Goal: Information Seeking & Learning: Understand process/instructions

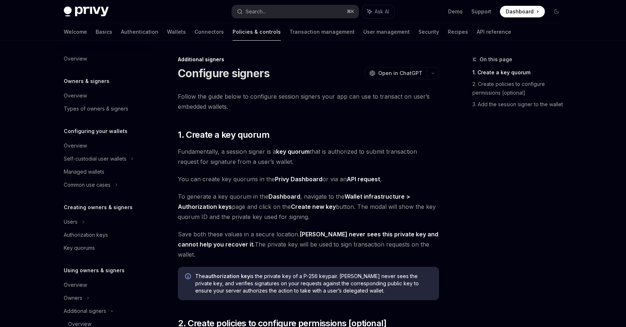
click at [232, 32] on link "Policies & controls" at bounding box center [256, 31] width 48 height 17
type textarea "*"
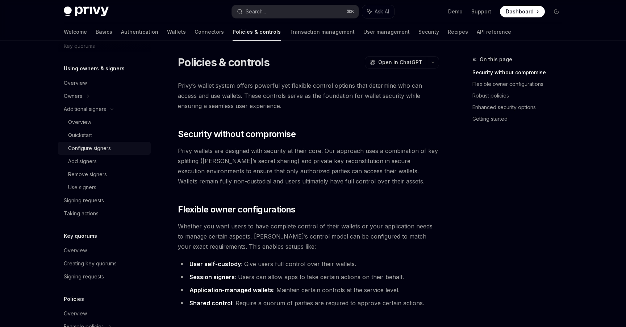
scroll to position [203, 0]
click at [85, 147] on div "Configure signers" at bounding box center [89, 147] width 43 height 9
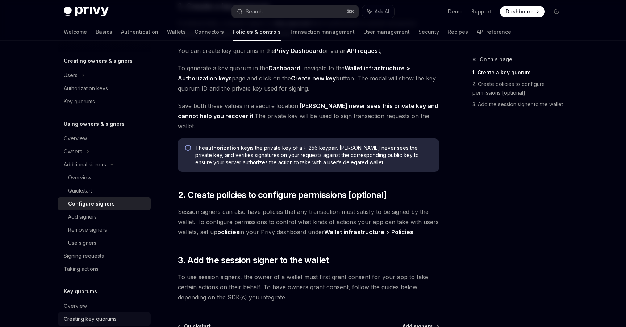
scroll to position [142, 0]
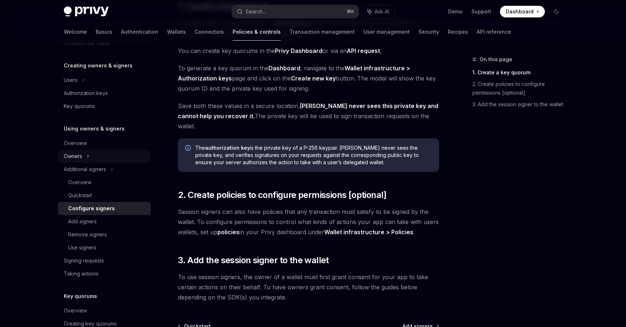
click at [85, 24] on div "Owners" at bounding box center [104, 17] width 93 height 13
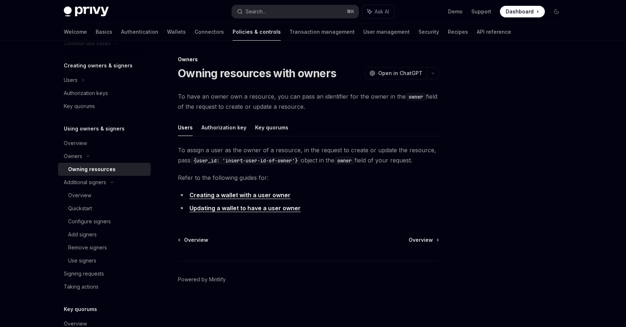
click at [250, 194] on link "Creating a wallet with a user owner" at bounding box center [239, 195] width 101 height 8
type textarea "*"
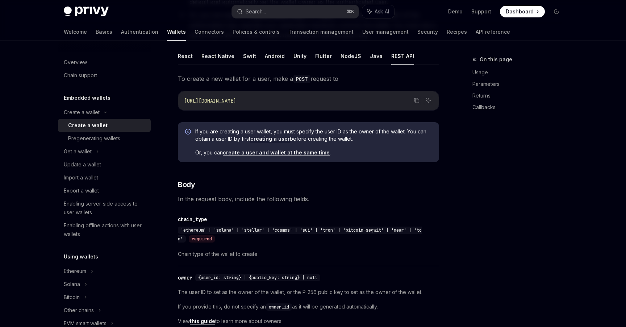
scroll to position [142, 0]
click at [230, 79] on span "To create a new wallet for a user, make a POST request to" at bounding box center [308, 79] width 261 height 10
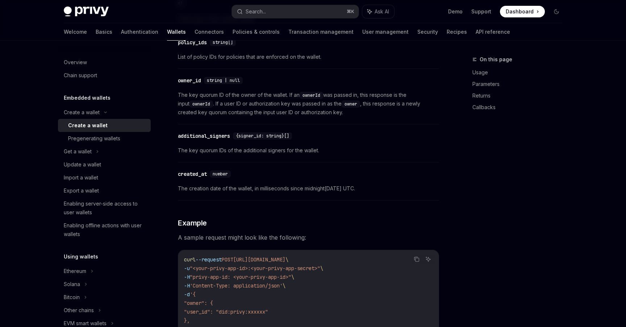
scroll to position [801, 0]
